Goal: Information Seeking & Learning: Check status

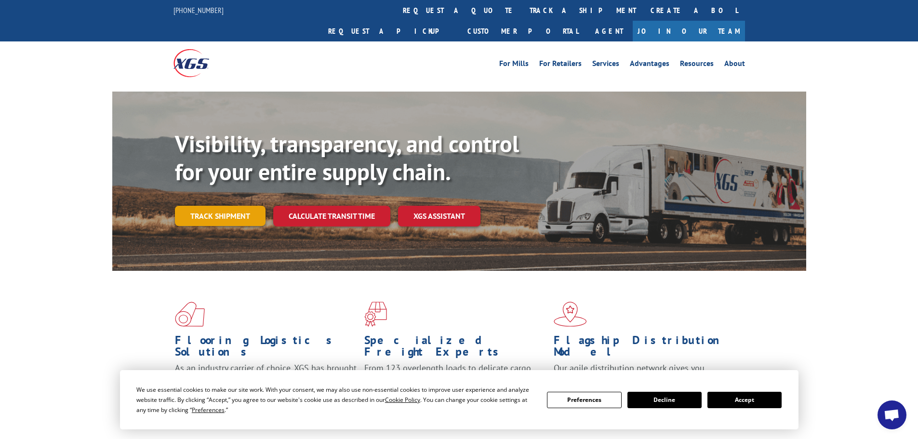
click at [223, 206] on link "Track shipment" at bounding box center [220, 216] width 91 height 20
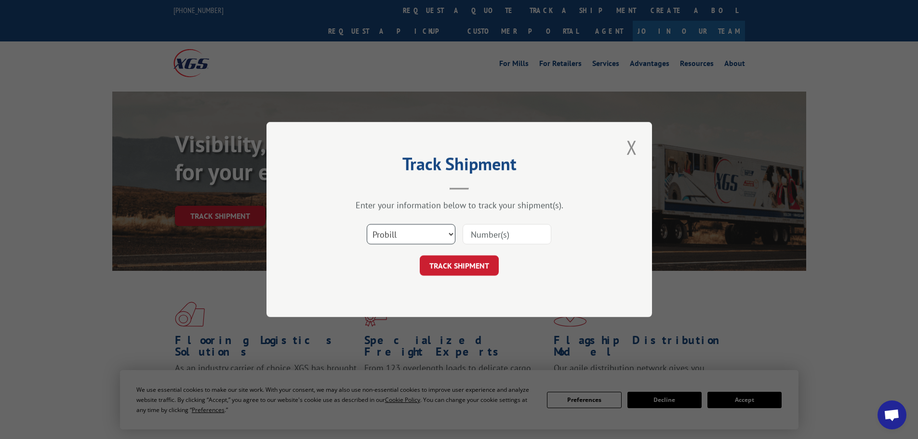
click at [454, 230] on select "Select category... Probill BOL PO" at bounding box center [411, 234] width 89 height 20
select select "bol"
click at [367, 224] on select "Select category... Probill BOL PO" at bounding box center [411, 234] width 89 height 20
click at [473, 234] on input at bounding box center [507, 234] width 89 height 20
type input "5965327"
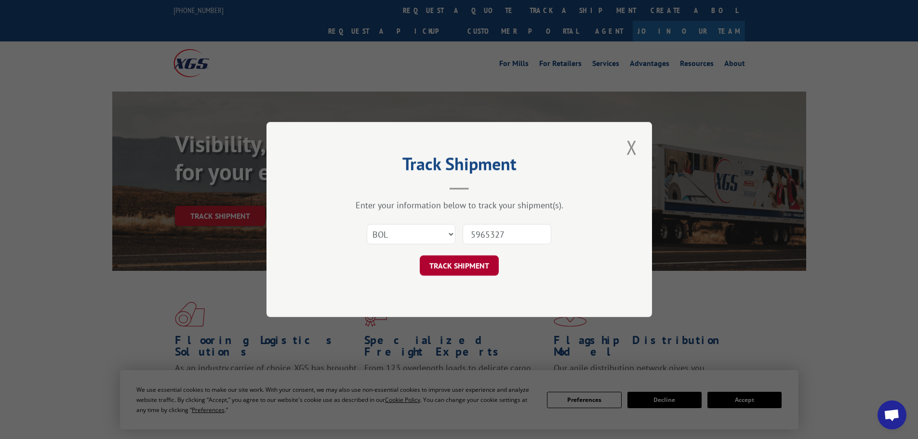
click at [470, 264] on button "TRACK SHIPMENT" at bounding box center [459, 265] width 79 height 20
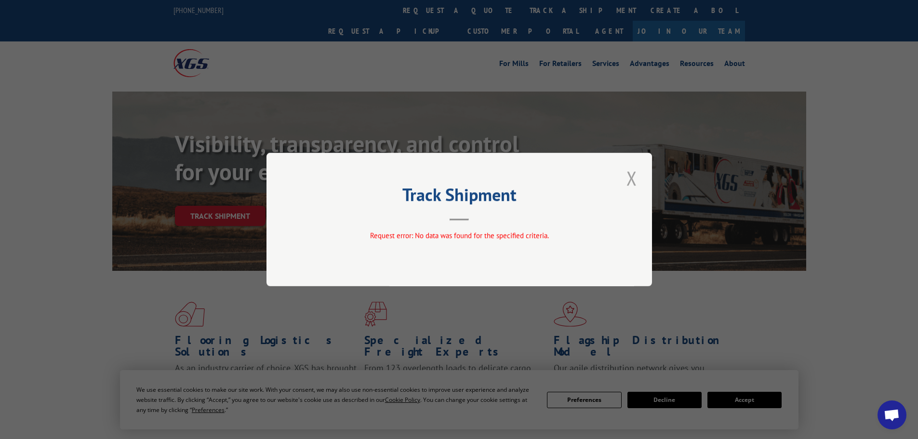
click at [630, 180] on button "Close modal" at bounding box center [632, 178] width 16 height 27
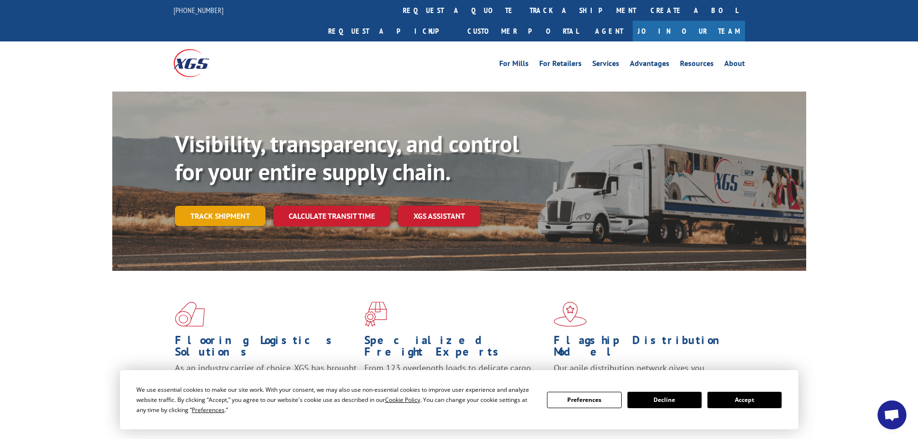
click at [220, 206] on link "Track shipment" at bounding box center [220, 216] width 91 height 20
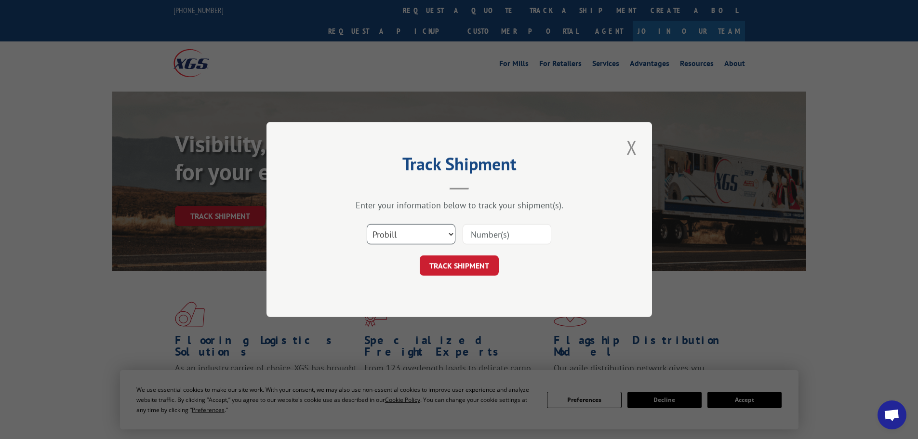
click at [448, 234] on select "Select category... Probill BOL PO" at bounding box center [411, 234] width 89 height 20
select select "bol"
click at [367, 224] on select "Select category... Probill BOL PO" at bounding box center [411, 234] width 89 height 20
click at [500, 236] on input at bounding box center [507, 234] width 89 height 20
type input "5965327"
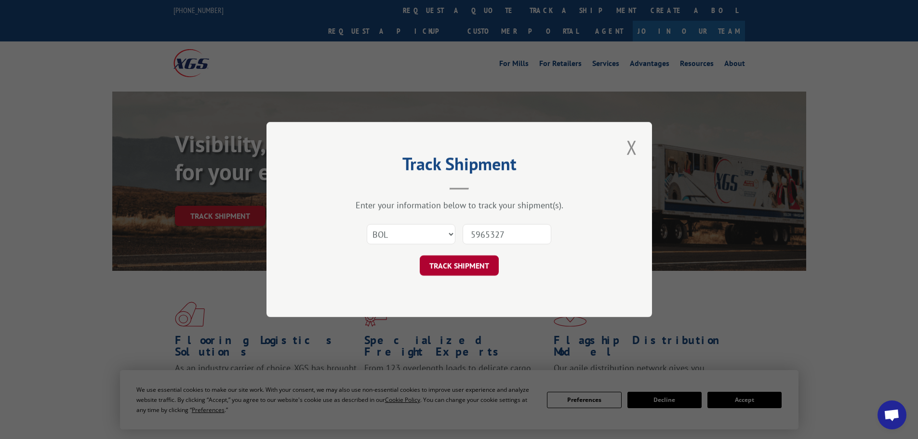
click at [449, 265] on button "TRACK SHIPMENT" at bounding box center [459, 265] width 79 height 20
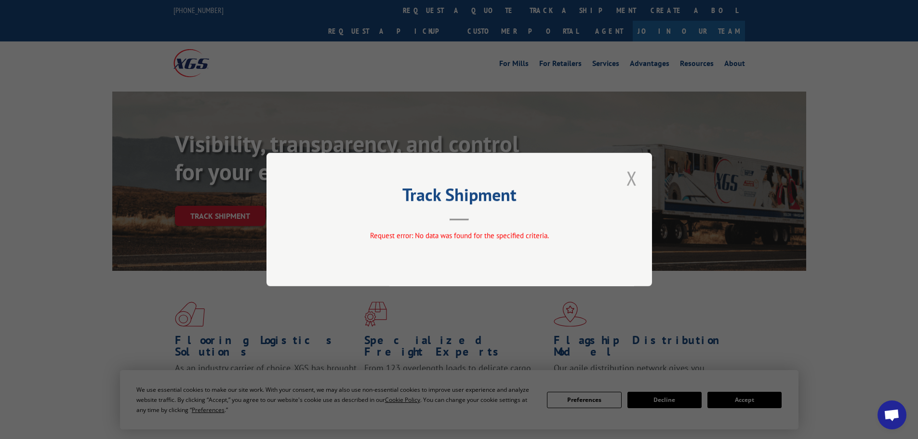
click at [631, 181] on button "Close modal" at bounding box center [632, 178] width 16 height 27
